Goal: Information Seeking & Learning: Learn about a topic

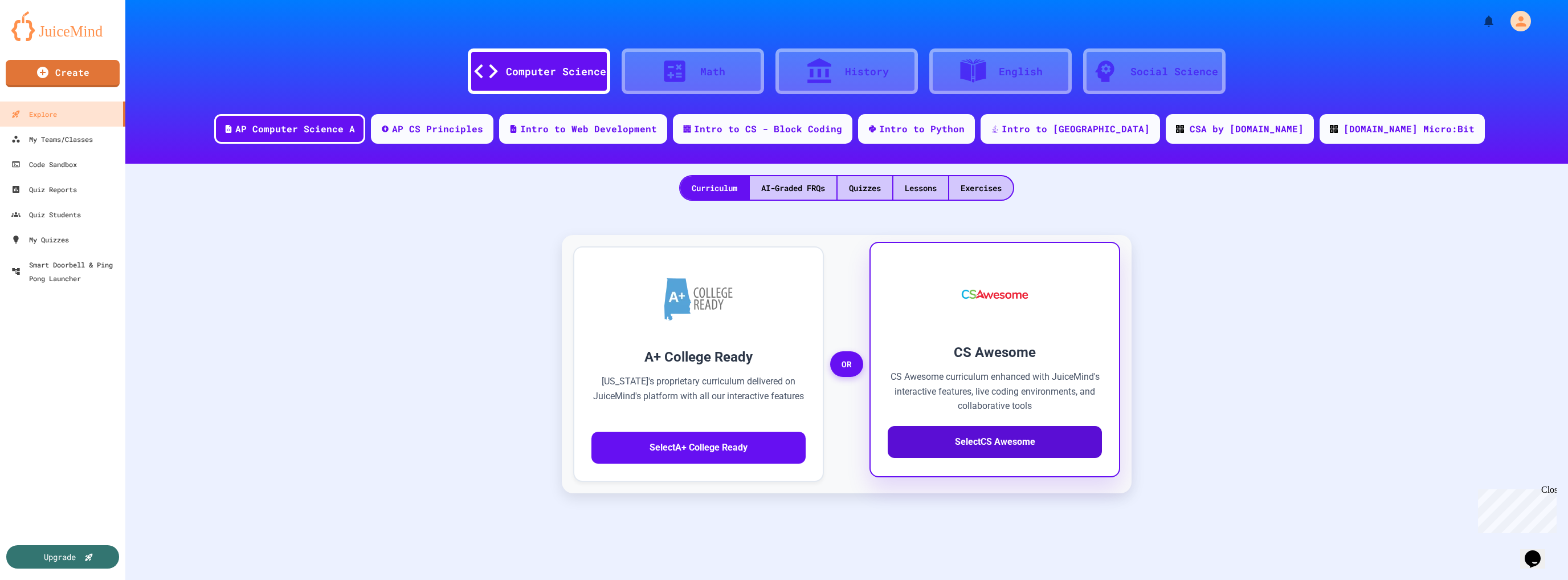
click at [974, 435] on button "Select CS Awesome" at bounding box center [994, 442] width 214 height 32
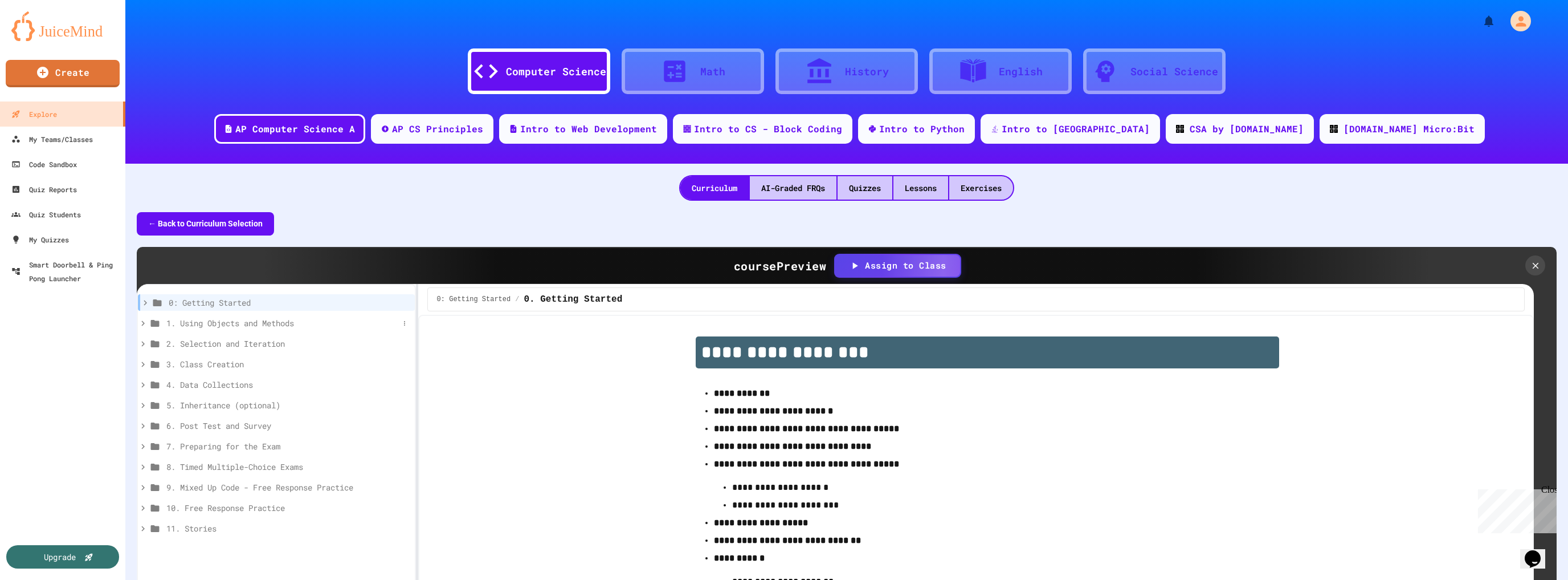
click at [276, 321] on span "1. Using Objects and Methods" at bounding box center [282, 323] width 232 height 12
click at [982, 189] on div "Exercises" at bounding box center [981, 187] width 64 height 24
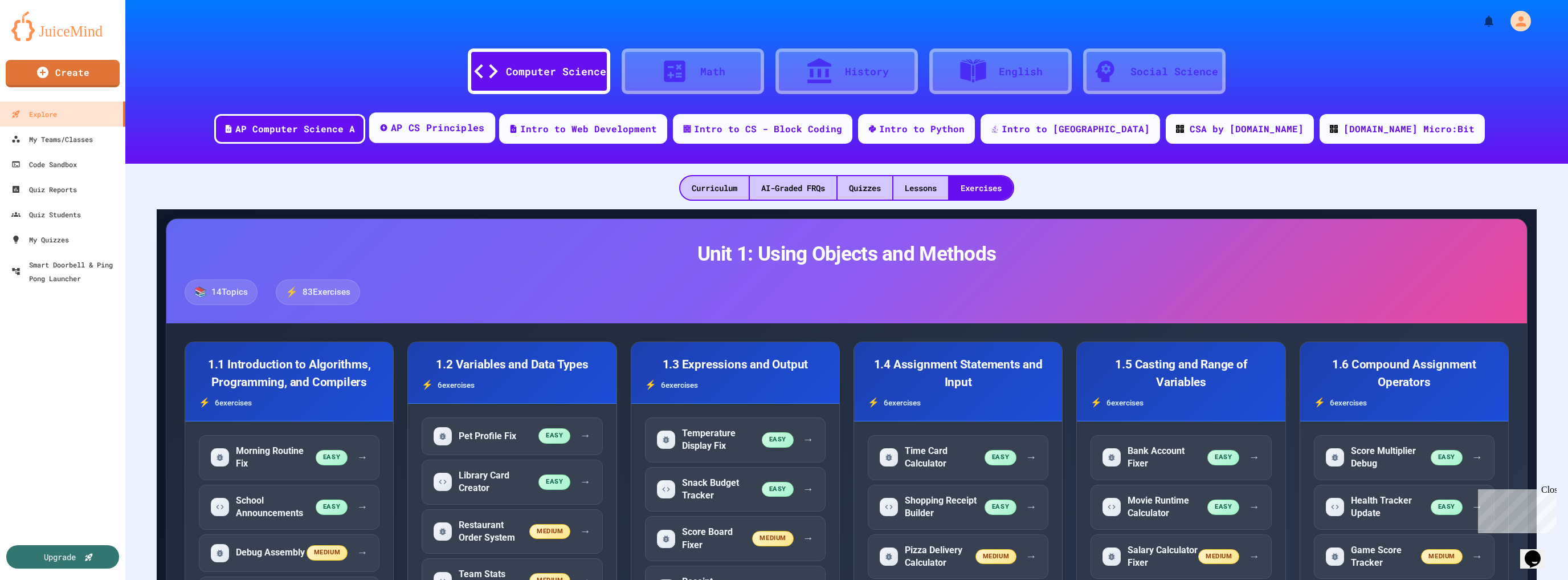
click at [485, 132] on div "AP CS Principles" at bounding box center [437, 128] width 94 height 14
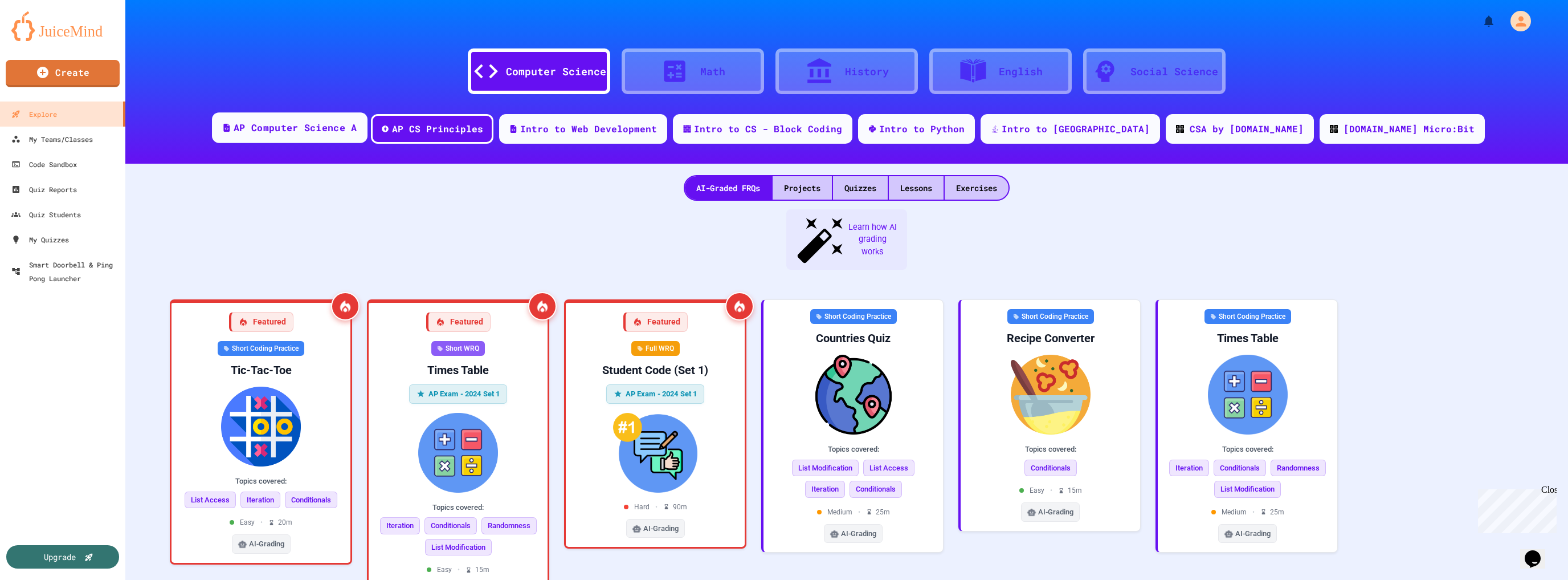
click at [357, 127] on div "AP Computer Science A" at bounding box center [296, 128] width 123 height 14
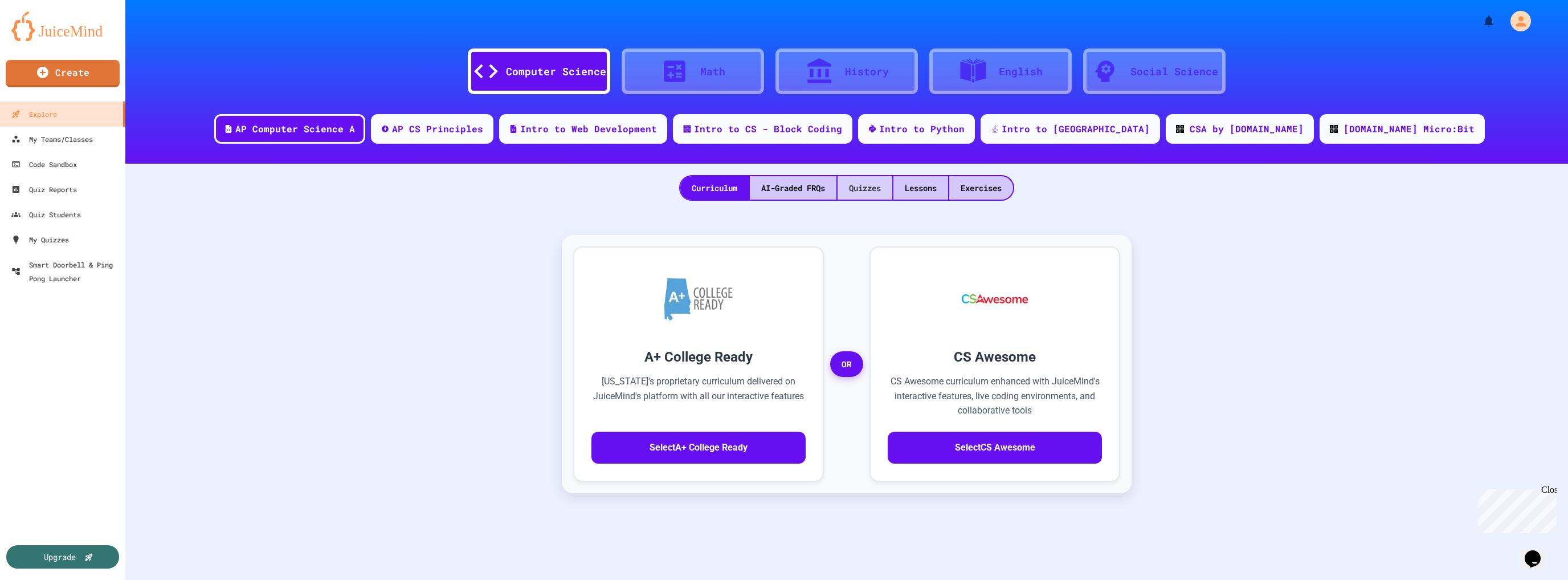
click at [853, 187] on div "Quizzes" at bounding box center [865, 187] width 55 height 24
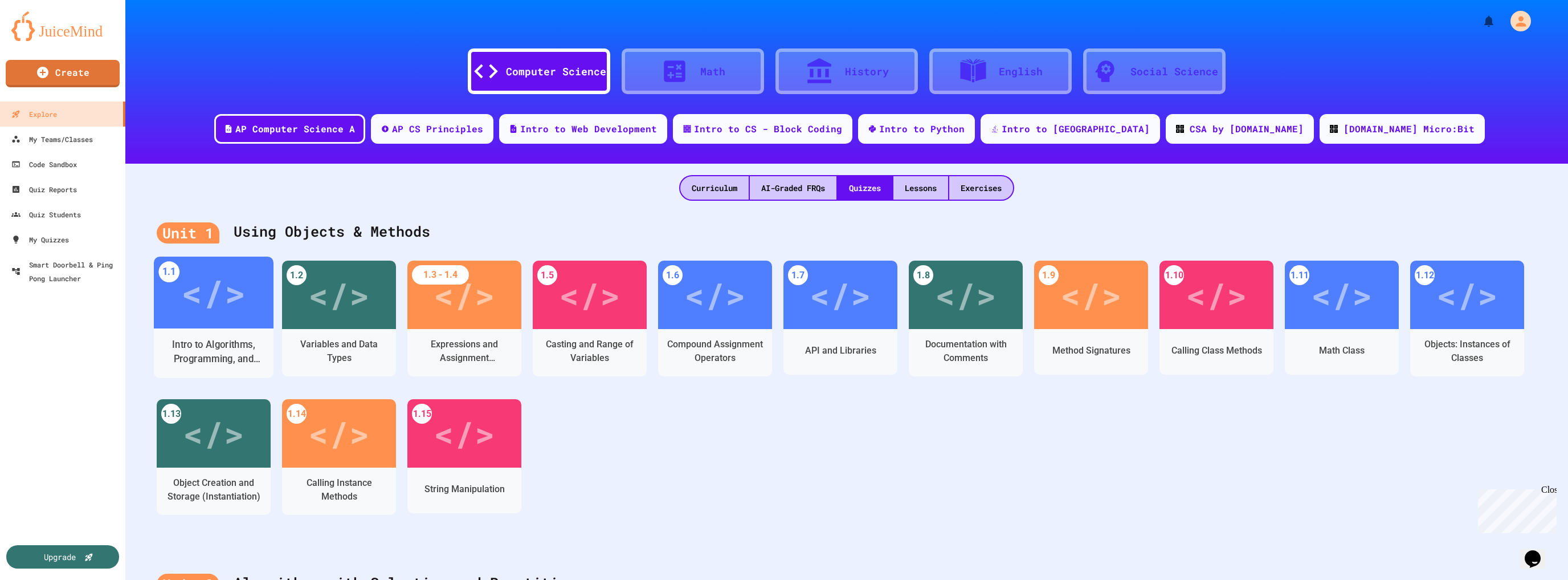
click at [218, 340] on div "Intro to Algorithms, Programming, and Compilers" at bounding box center [214, 351] width 102 height 28
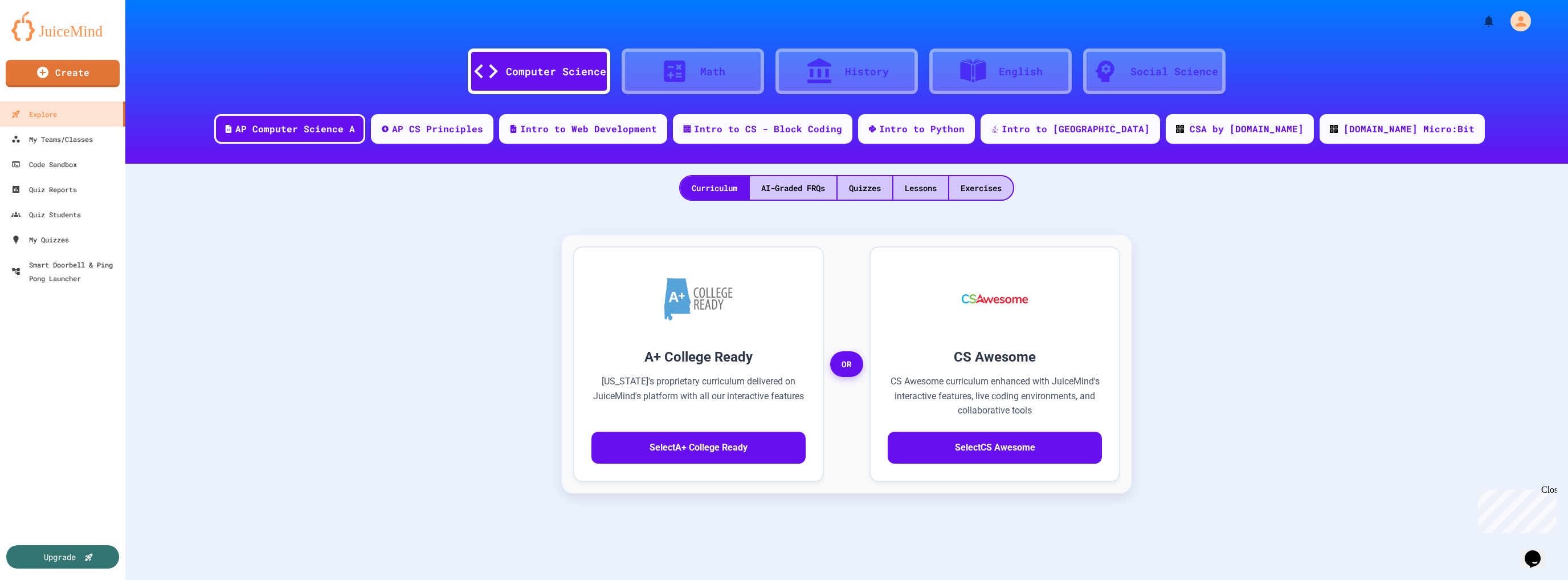
scroll to position [27, 0]
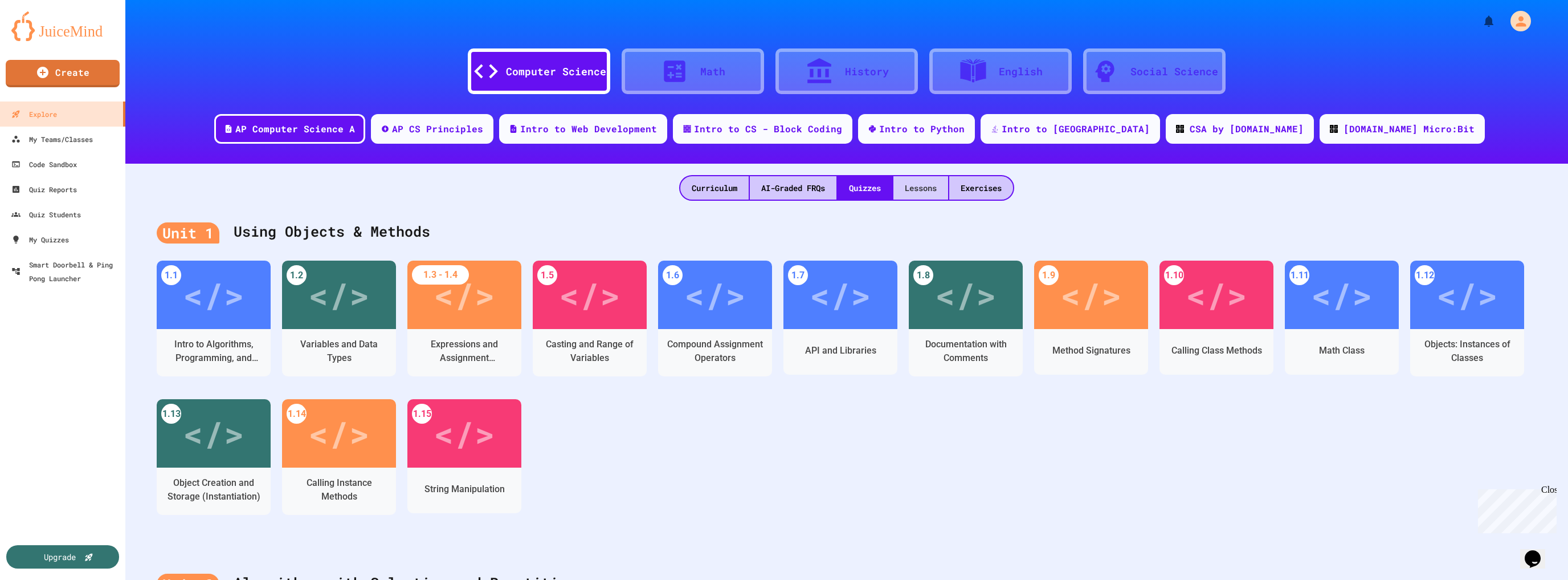
click at [910, 187] on div "Lessons" at bounding box center [921, 187] width 55 height 24
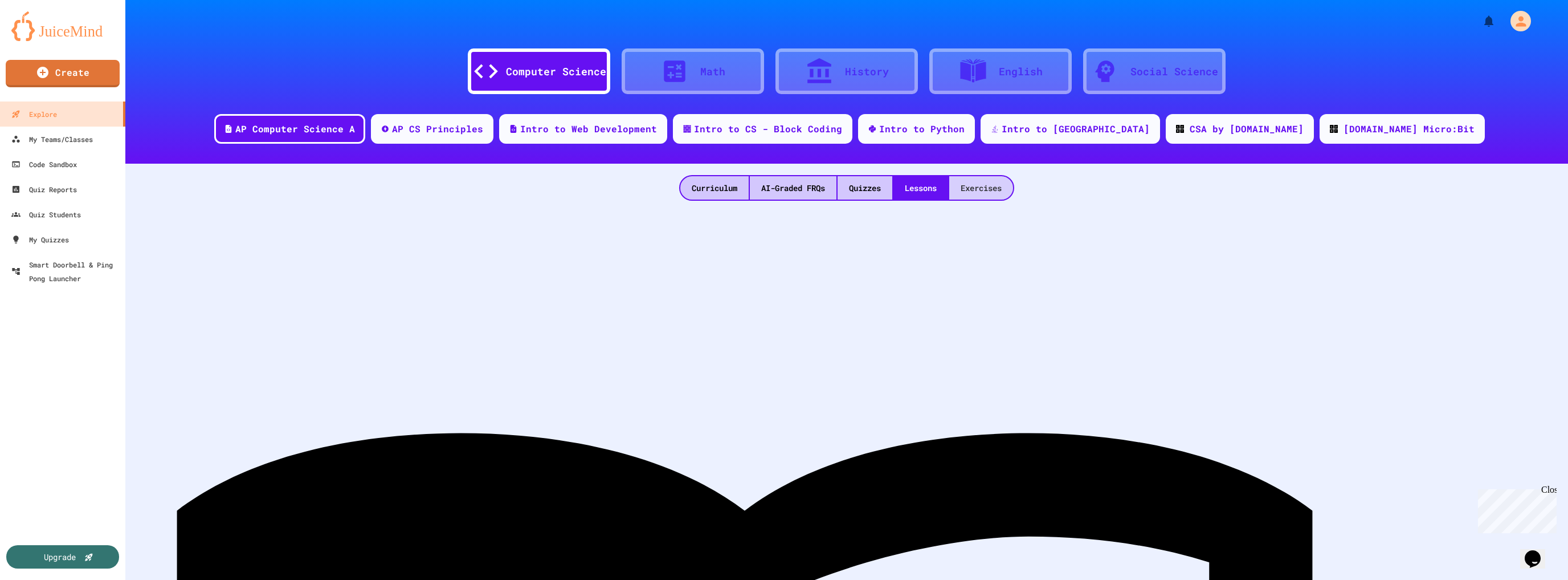
click at [980, 187] on div "Exercises" at bounding box center [981, 187] width 64 height 24
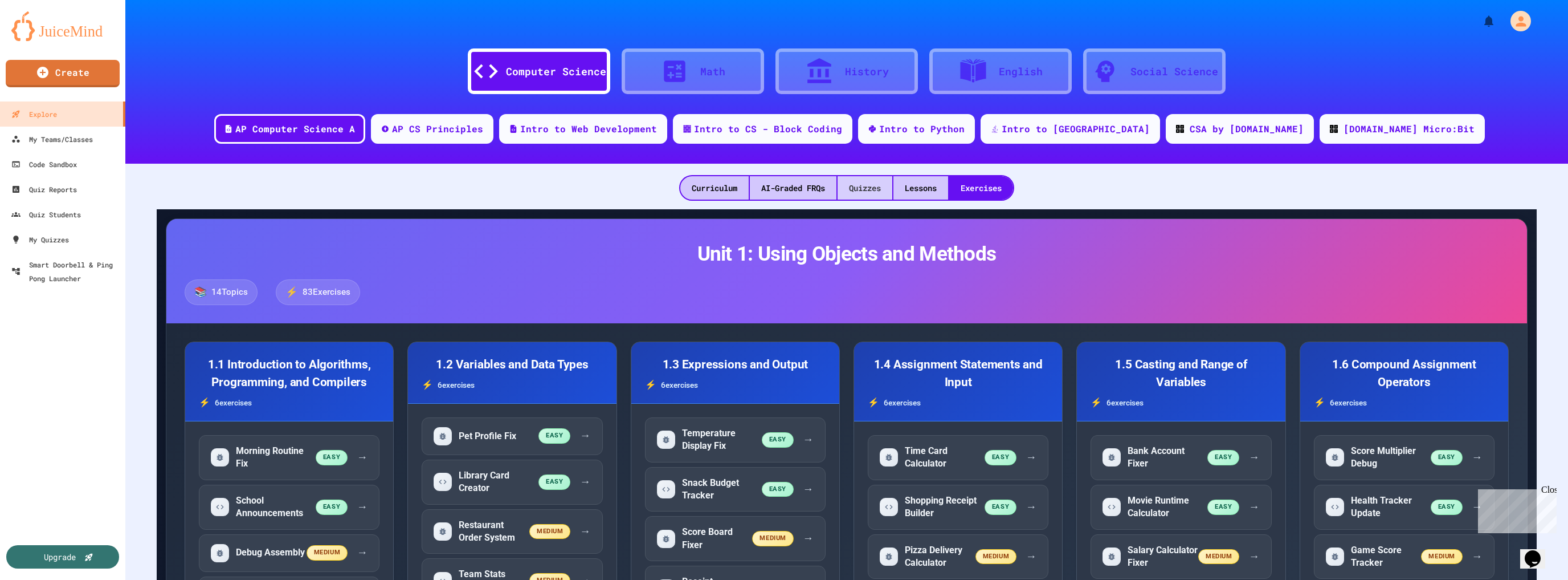
click at [856, 181] on div "Quizzes" at bounding box center [865, 187] width 55 height 24
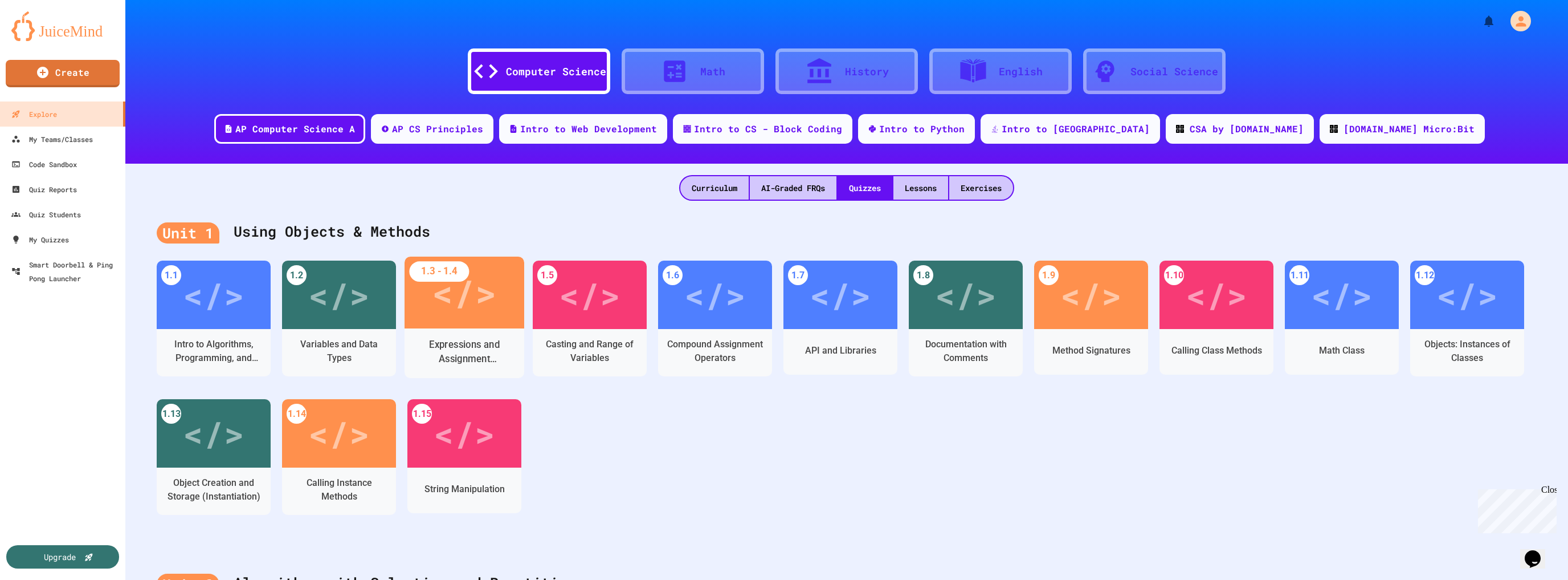
click at [482, 344] on div "Expressions and Assignment Statements" at bounding box center [465, 351] width 102 height 28
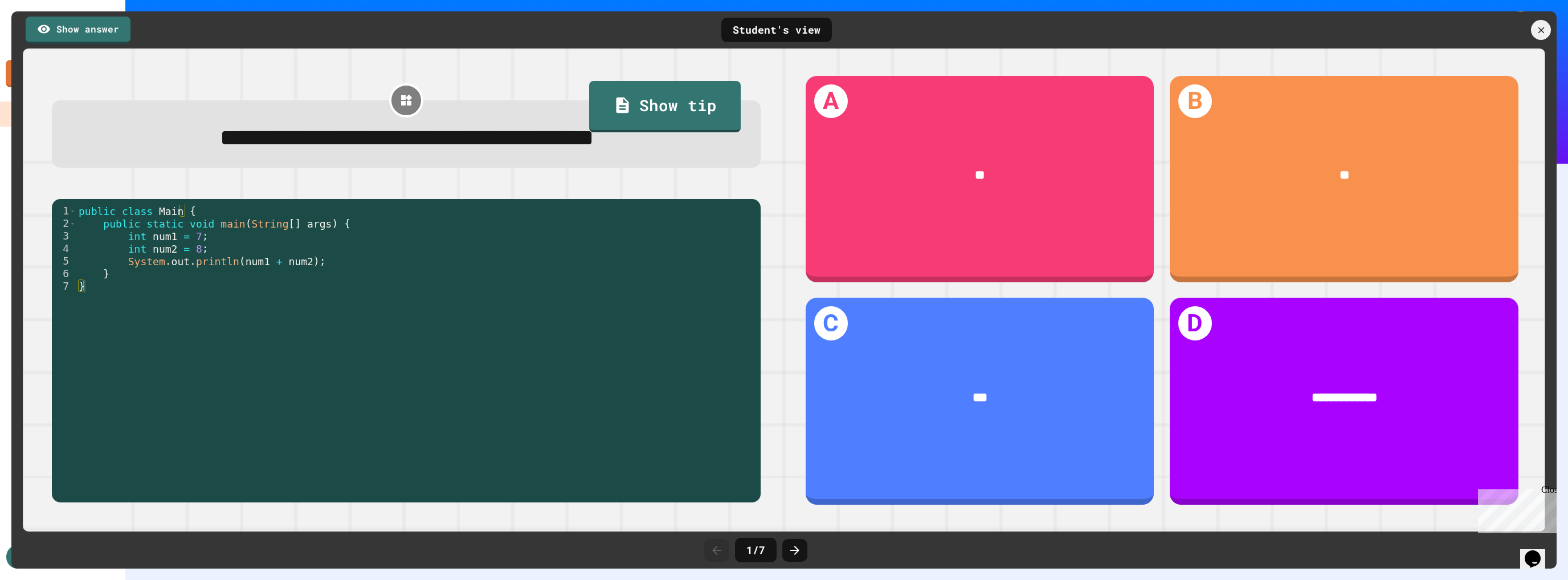
click at [1531, 35] on div at bounding box center [1493, 30] width 126 height 20
click at [1538, 33] on icon at bounding box center [1541, 30] width 8 height 8
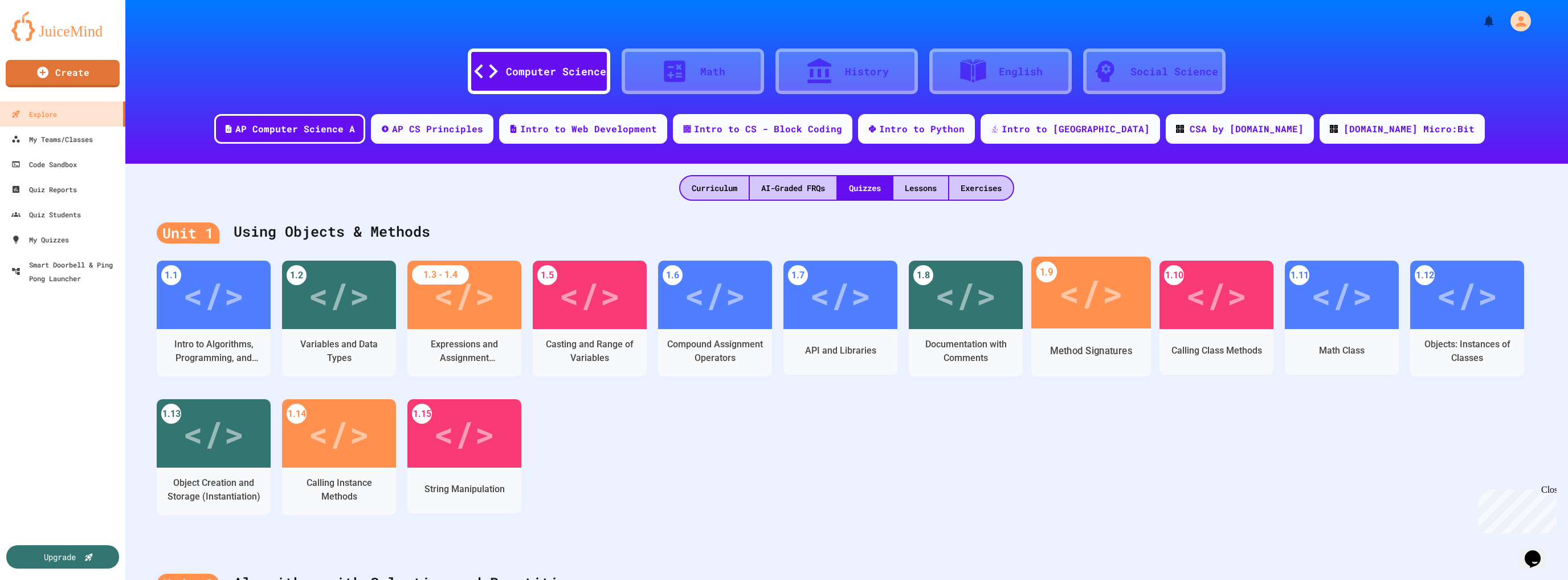
click at [1099, 347] on div "Method Signatures" at bounding box center [1091, 351] width 82 height 14
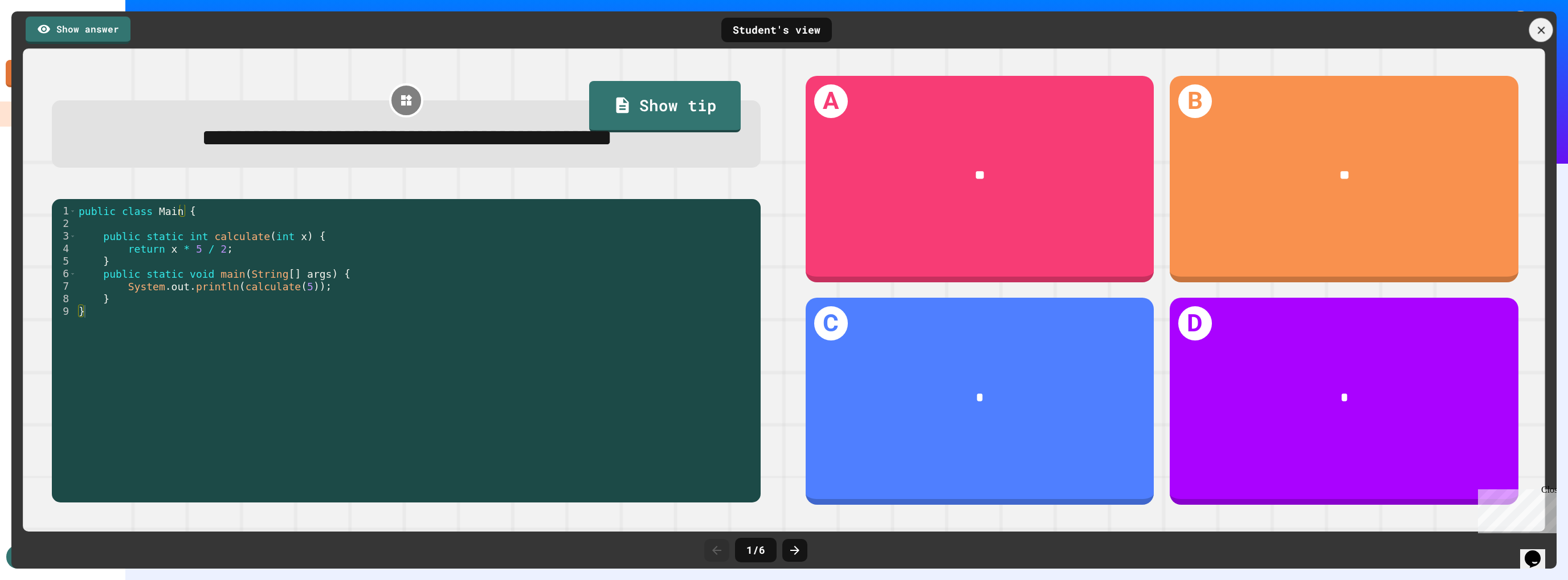
click at [1541, 31] on icon at bounding box center [1541, 30] width 12 height 12
